Goal: Find specific page/section: Find specific page/section

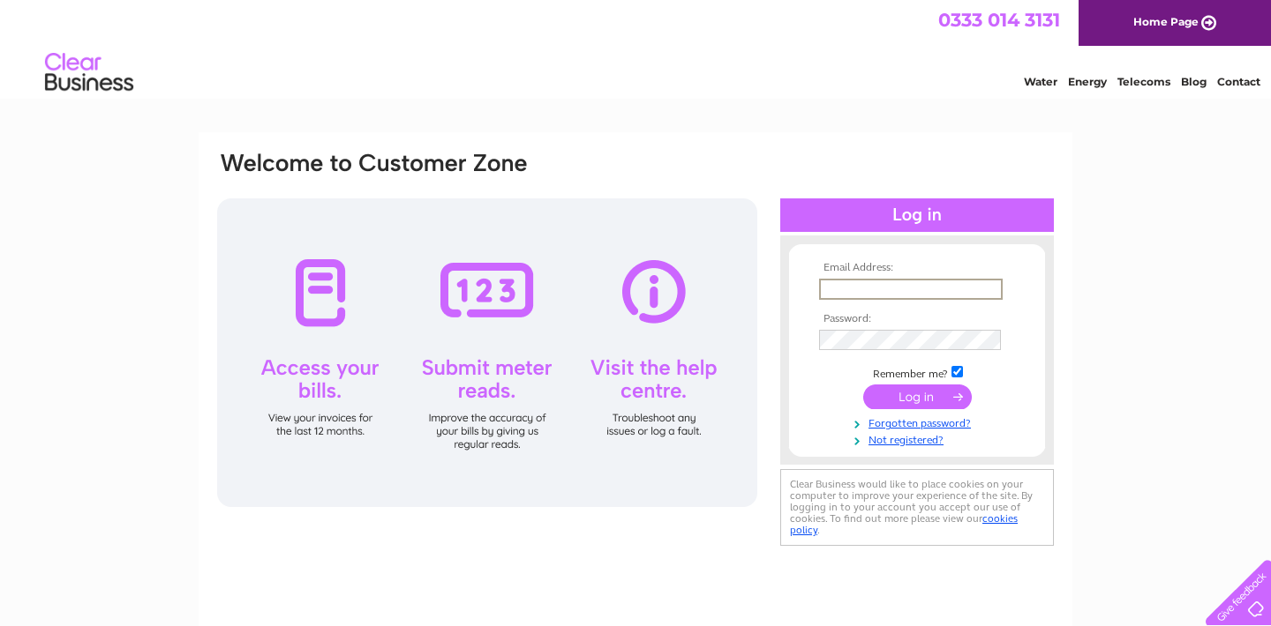
type input "[PERSON_NAME][EMAIL_ADDRESS][DOMAIN_NAME]"
click at [921, 395] on input "submit" at bounding box center [917, 395] width 109 height 25
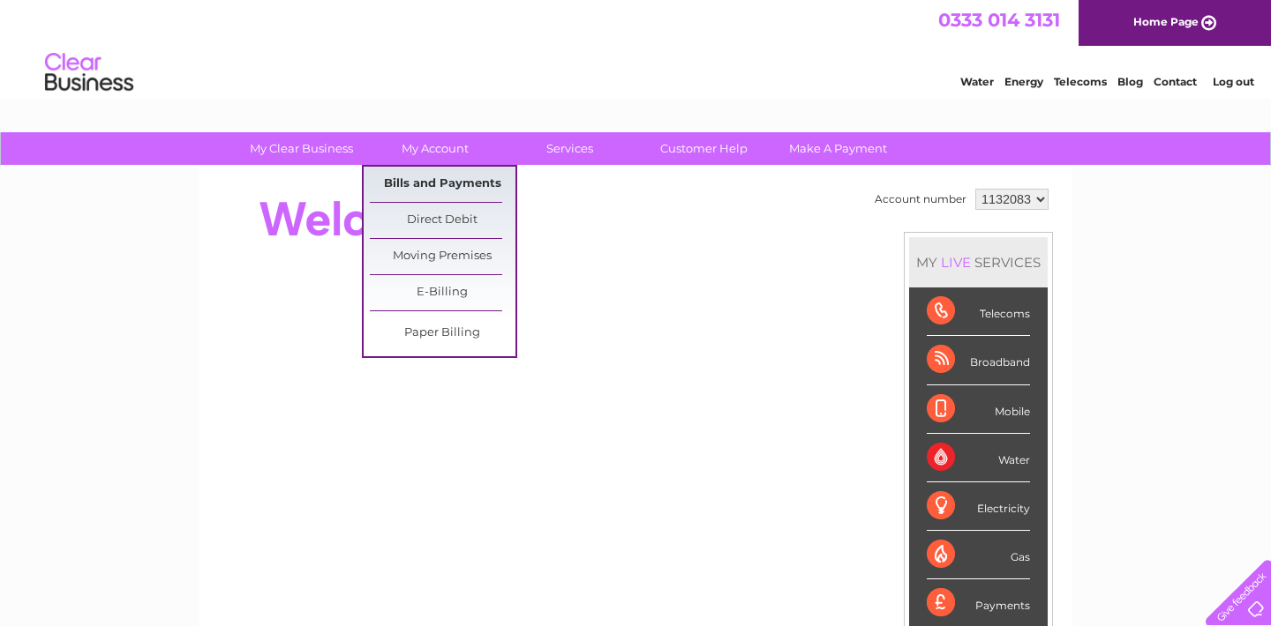
click at [450, 180] on link "Bills and Payments" at bounding box center [443, 184] width 146 height 35
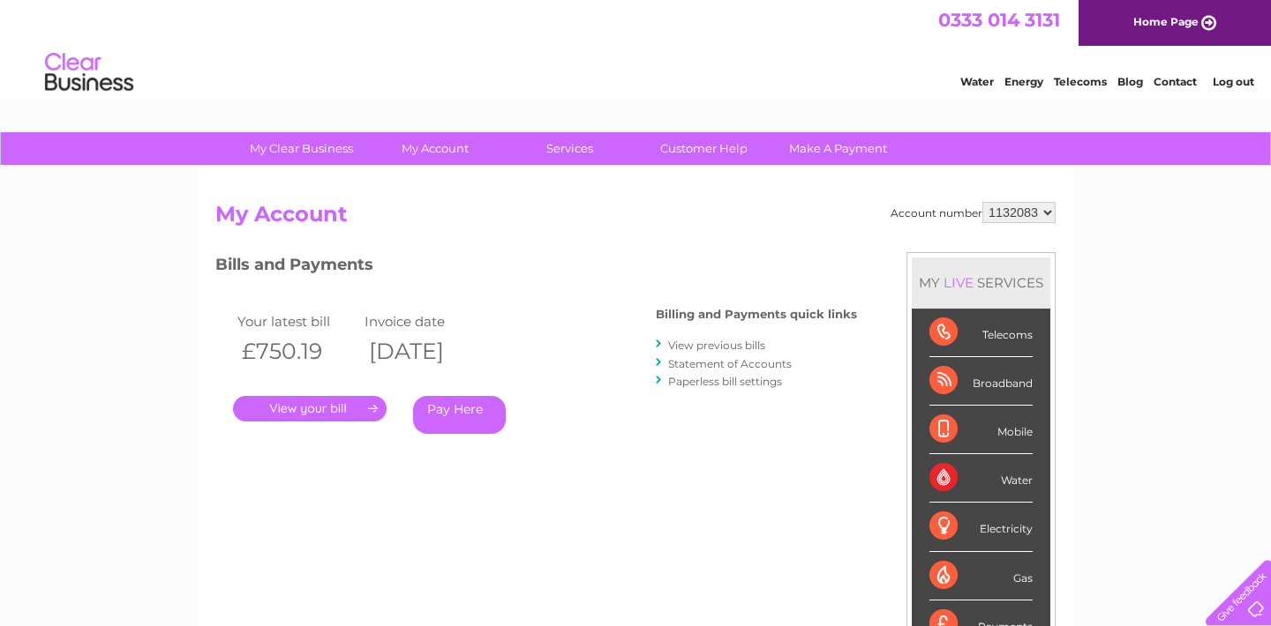
click at [745, 342] on link "View previous bills" at bounding box center [716, 345] width 97 height 13
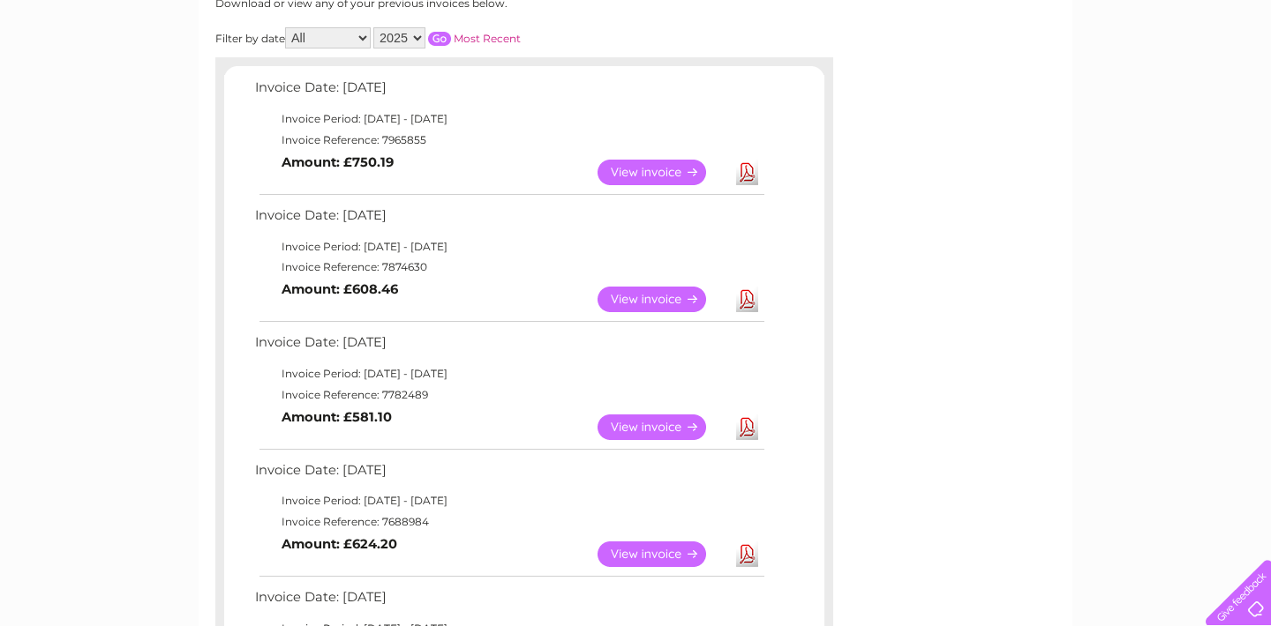
scroll to position [253, 0]
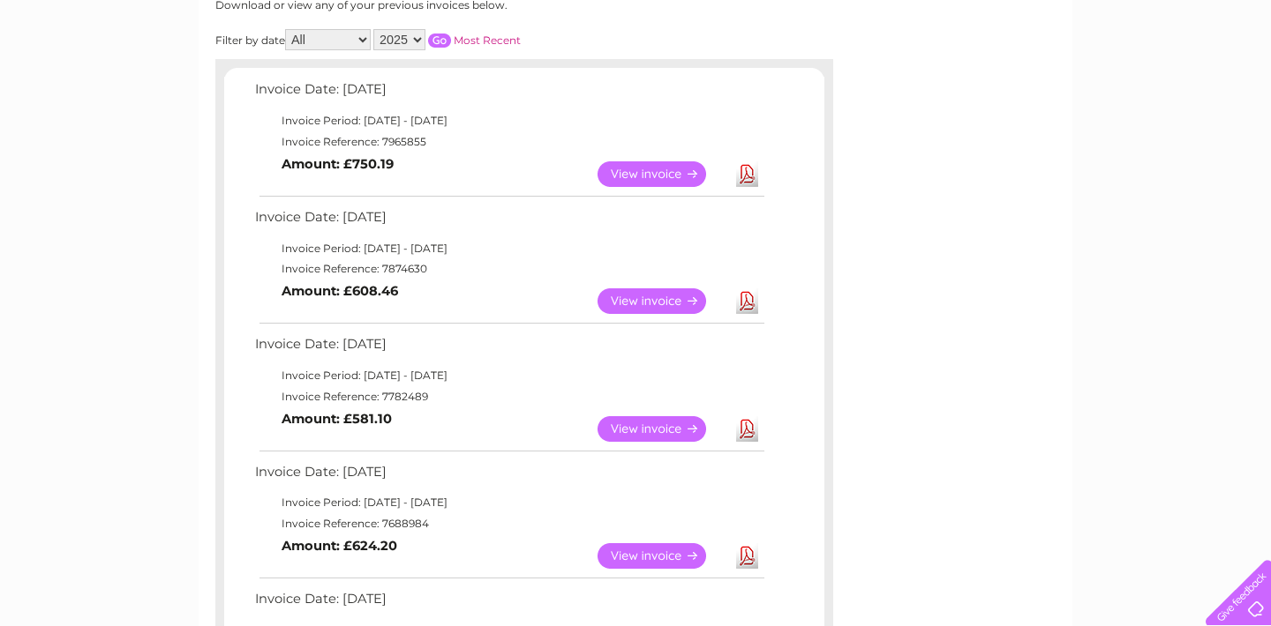
click at [633, 420] on link "View" at bounding box center [662, 429] width 130 height 26
click at [638, 298] on link "View" at bounding box center [662, 302] width 130 height 26
click at [658, 176] on link "View" at bounding box center [662, 174] width 130 height 26
